Goal: Information Seeking & Learning: Find specific fact

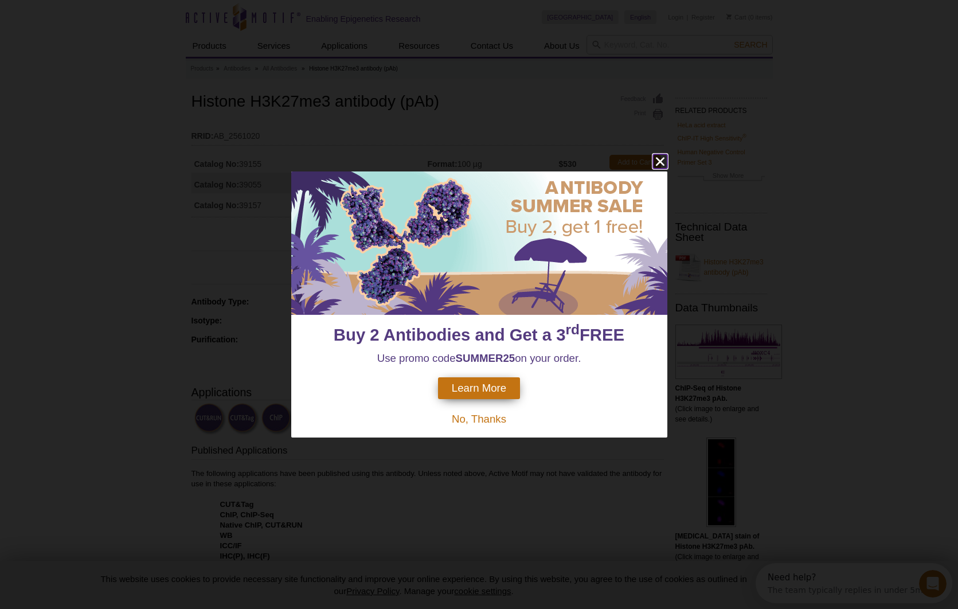
click at [656, 163] on icon "close" at bounding box center [660, 161] width 14 height 14
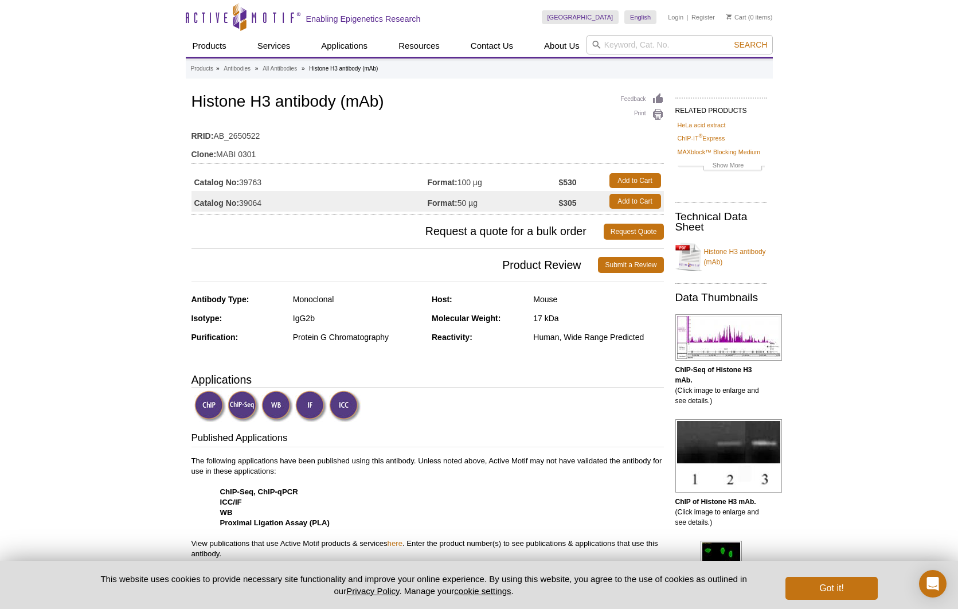
drag, startPoint x: 265, startPoint y: 185, endPoint x: 244, endPoint y: 184, distance: 20.7
click at [243, 183] on td "Catalog No: 39763" at bounding box center [310, 180] width 236 height 21
copy td "39763"
